Goal: Find specific fact: Find specific fact

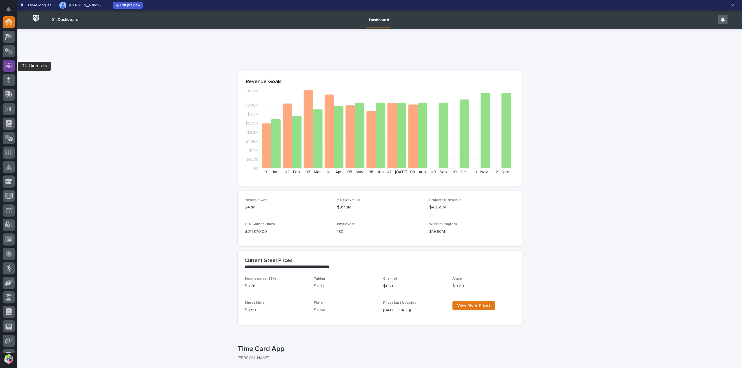
click at [10, 65] on icon at bounding box center [9, 65] width 8 height 7
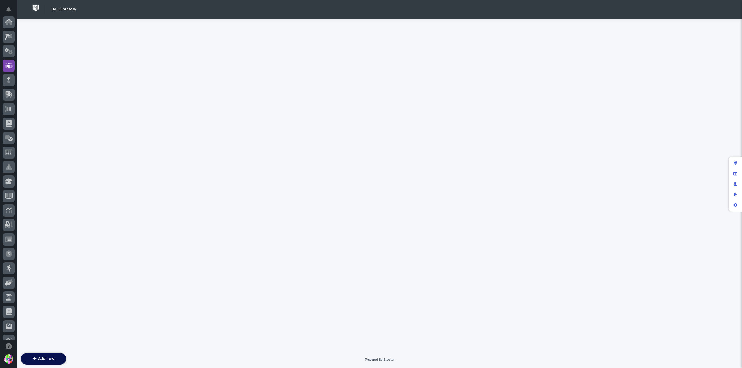
scroll to position [43, 0]
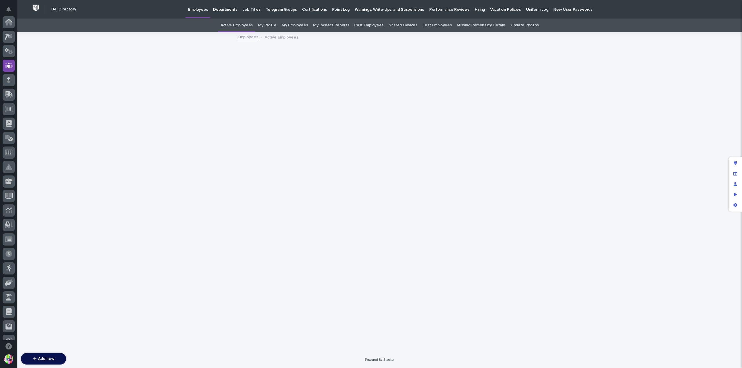
scroll to position [43, 0]
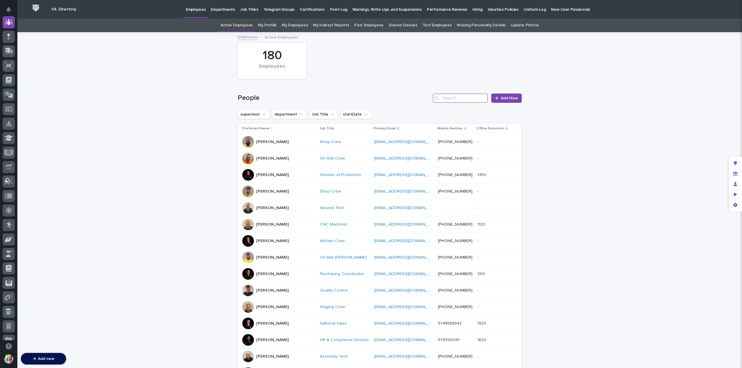
click at [456, 98] on input "Search" at bounding box center [460, 98] width 55 height 9
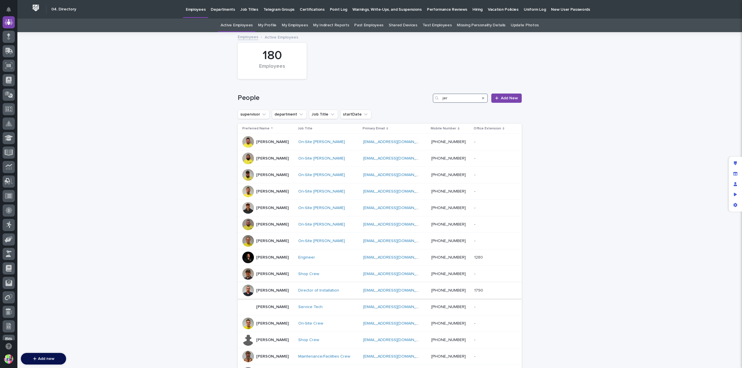
type input "jer"
click at [275, 286] on div "[PERSON_NAME]" at bounding box center [272, 291] width 32 height 10
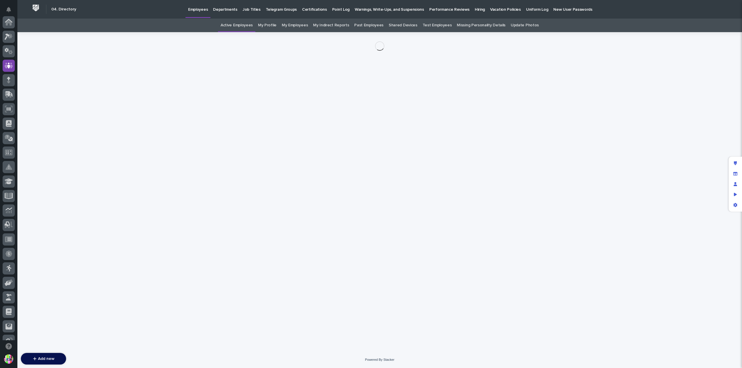
scroll to position [43, 0]
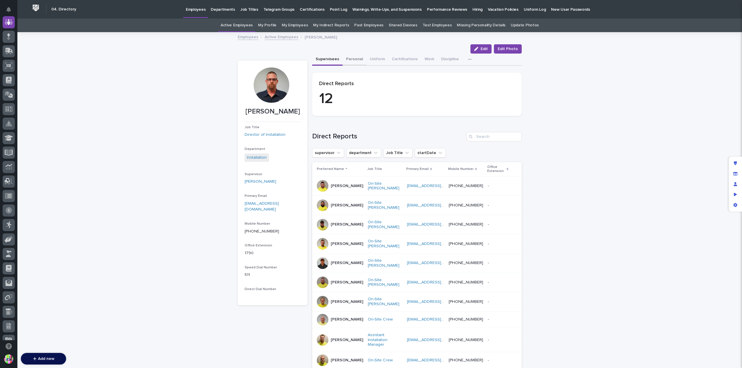
click at [357, 61] on button "Personal" at bounding box center [354, 60] width 24 height 12
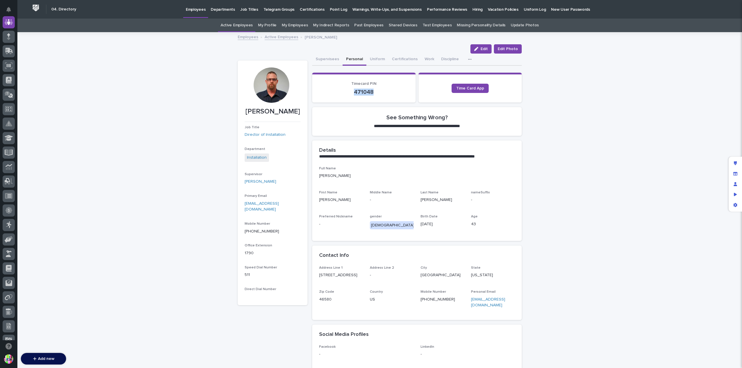
drag, startPoint x: 372, startPoint y: 91, endPoint x: 351, endPoint y: 91, distance: 20.9
click at [351, 91] on p "471048" at bounding box center [364, 92] width 90 height 7
copy p "471048"
